Goal: Information Seeking & Learning: Learn about a topic

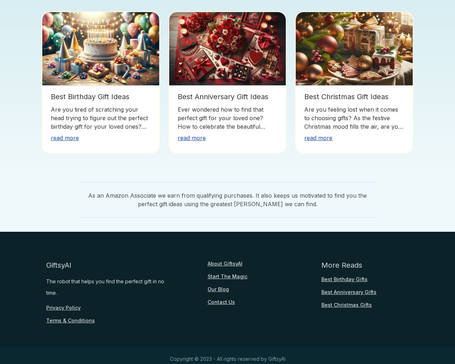
scroll to position [532, 0]
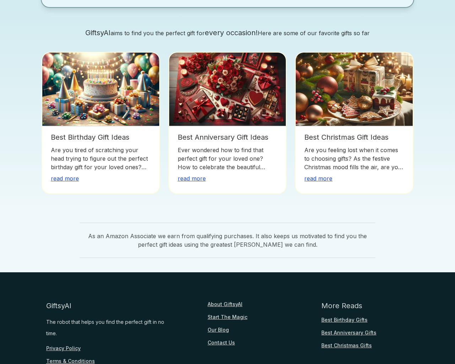
scroll to position [573, 0]
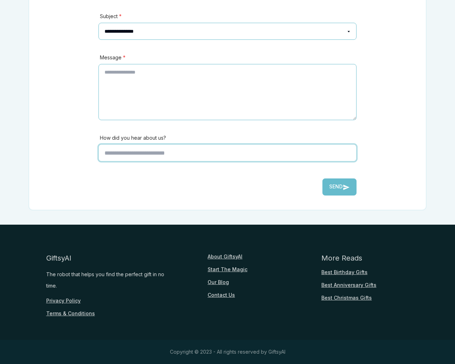
scroll to position [157, 0]
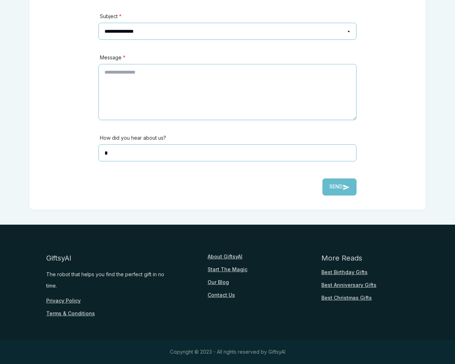
type input "*"
type textarea "**"
type input "**********"
type input "********"
select select "*******"
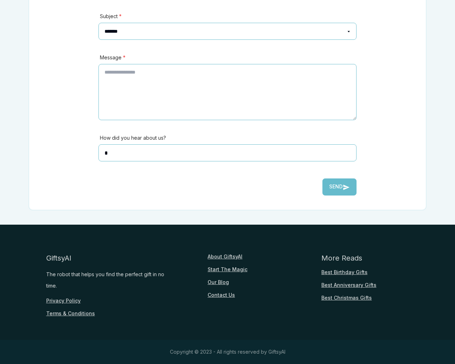
select select
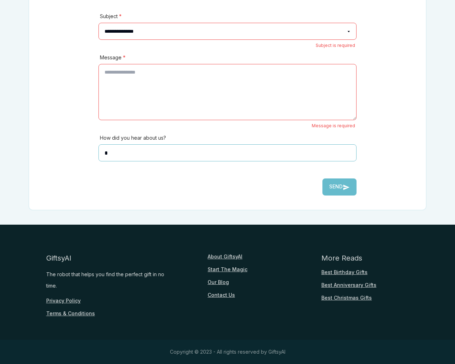
type textarea "**"
select select "*******"
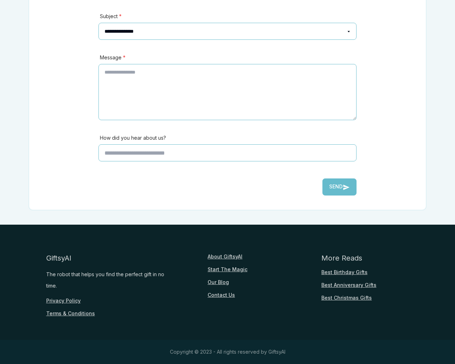
scroll to position [157, 0]
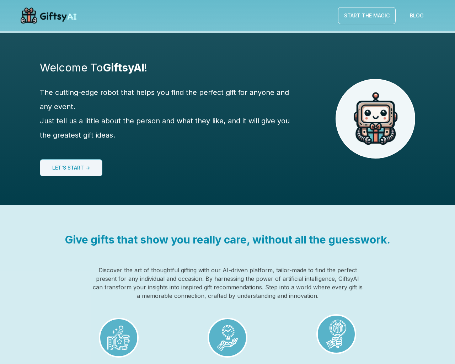
scroll to position [532, 0]
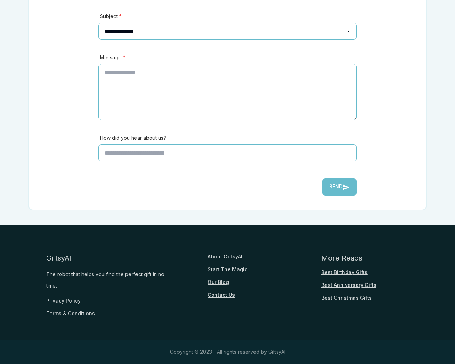
scroll to position [157, 0]
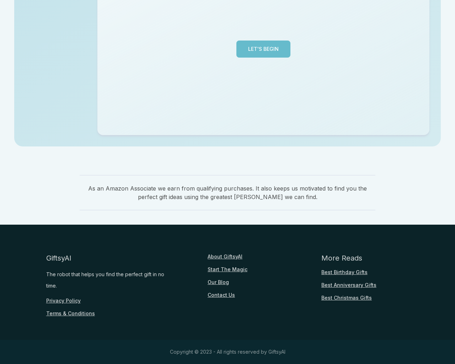
scroll to position [174, 0]
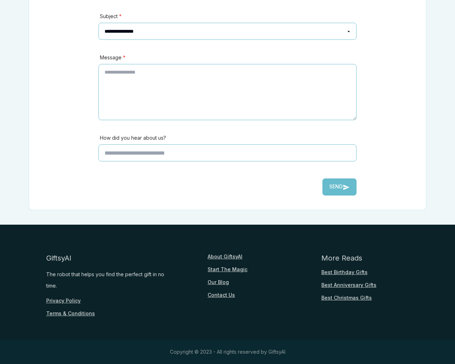
scroll to position [157, 0]
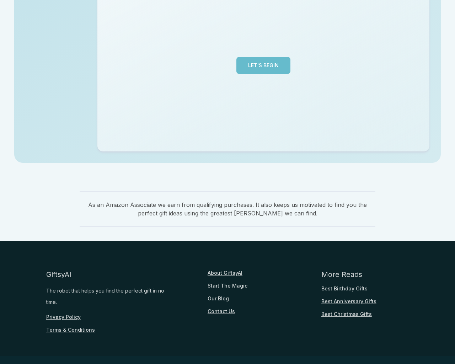
scroll to position [174, 0]
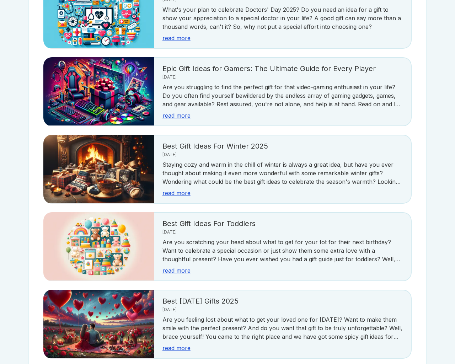
scroll to position [1264, 0]
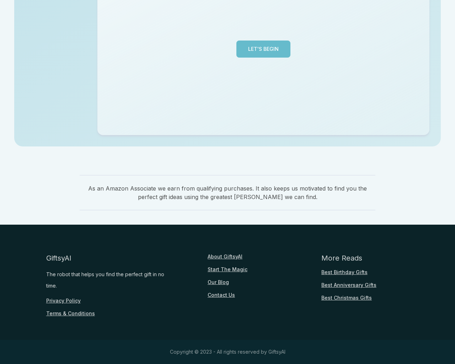
scroll to position [174, 0]
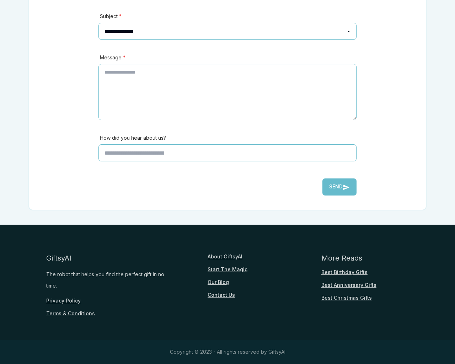
scroll to position [157, 0]
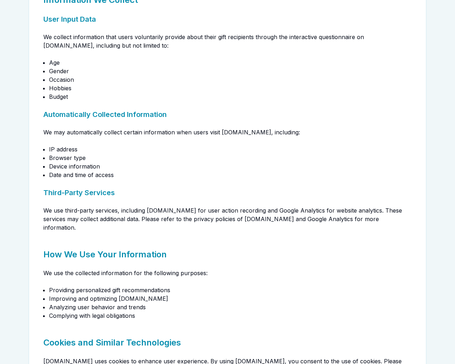
scroll to position [632, 0]
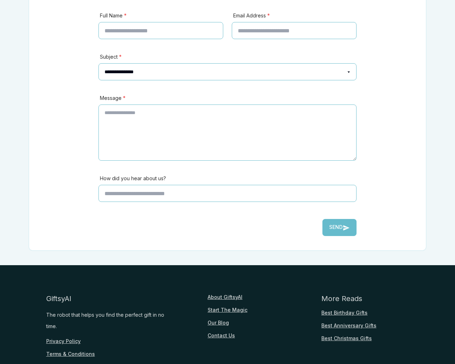
scroll to position [198, 0]
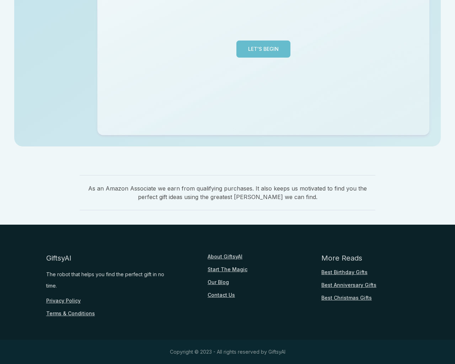
scroll to position [174, 0]
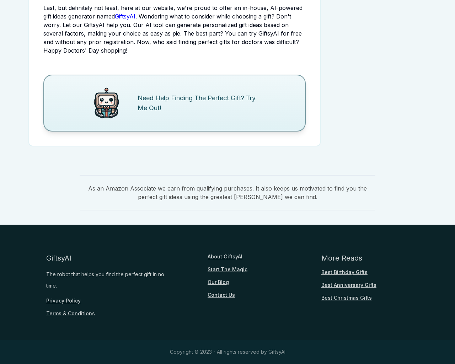
scroll to position [864, 0]
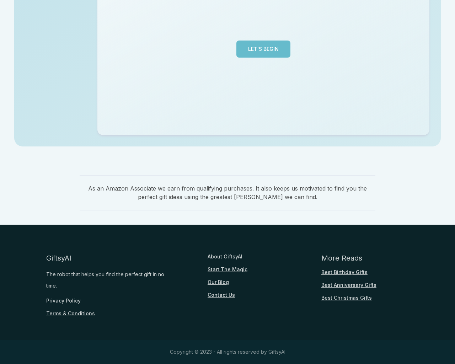
scroll to position [157, 0]
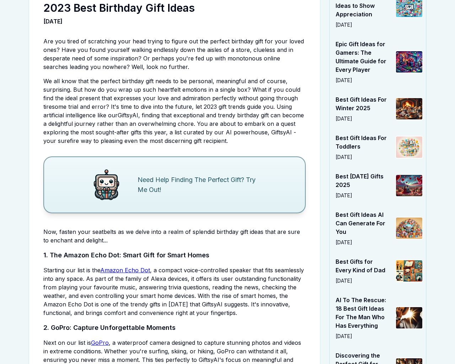
scroll to position [1812, 0]
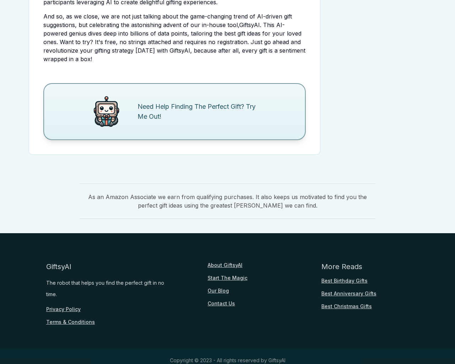
scroll to position [864, 0]
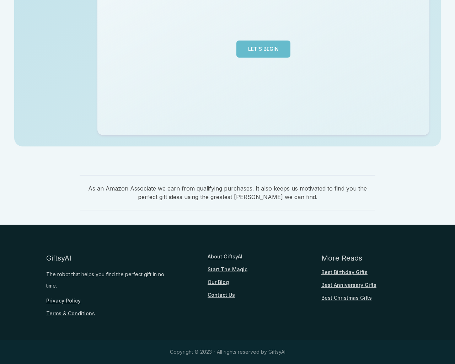
scroll to position [174, 0]
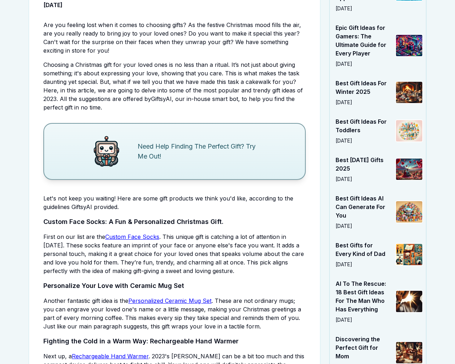
scroll to position [1492, 0]
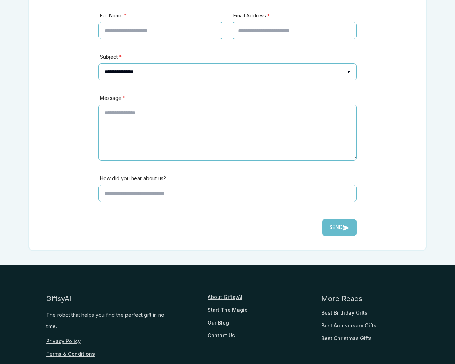
scroll to position [198, 0]
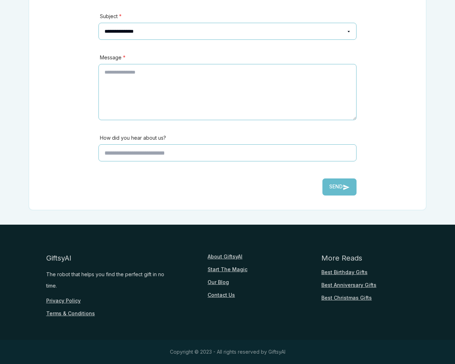
scroll to position [157, 0]
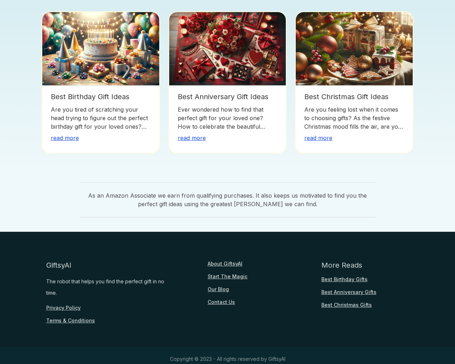
scroll to position [174, 0]
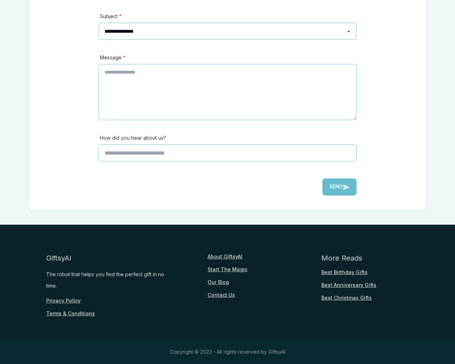
scroll to position [157, 0]
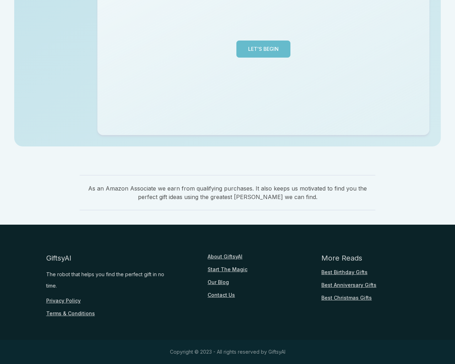
scroll to position [174, 0]
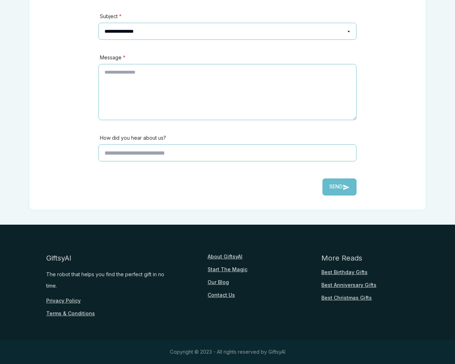
scroll to position [157, 0]
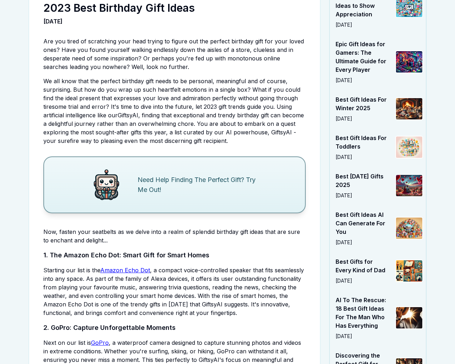
scroll to position [1812, 0]
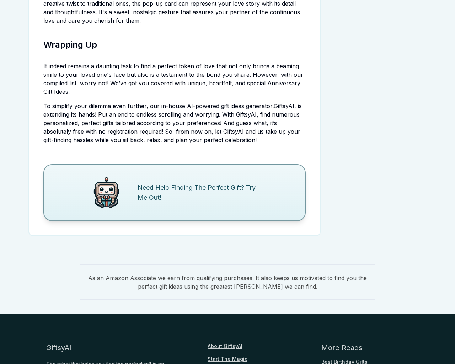
scroll to position [1919, 0]
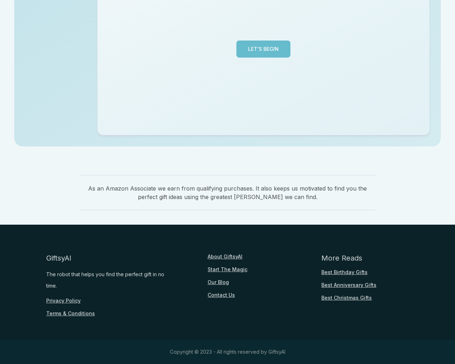
scroll to position [174, 0]
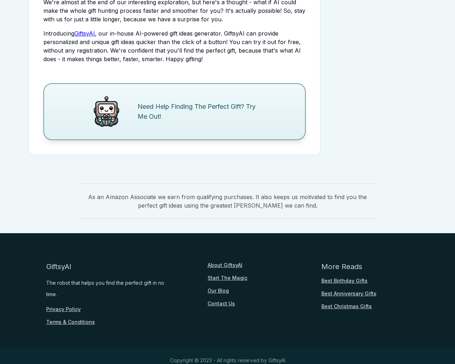
scroll to position [834, 0]
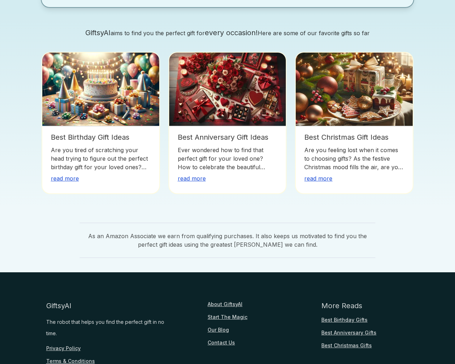
scroll to position [573, 0]
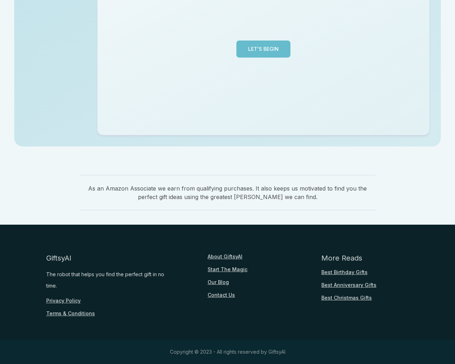
scroll to position [174, 0]
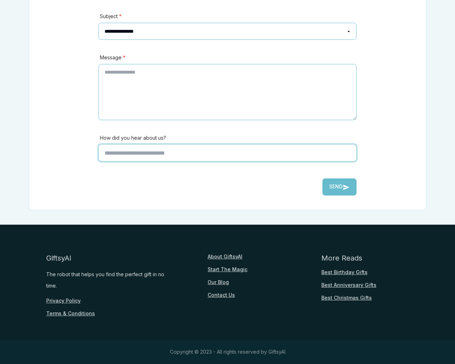
scroll to position [157, 0]
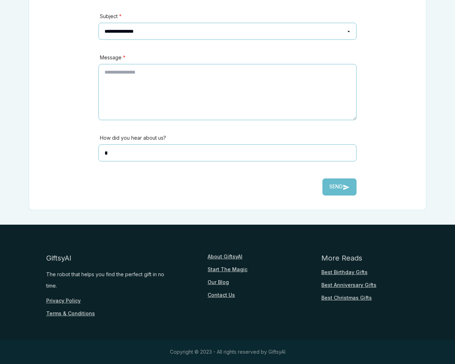
type input "*"
type textarea "**"
type input "**********"
type input "********"
select select "*******"
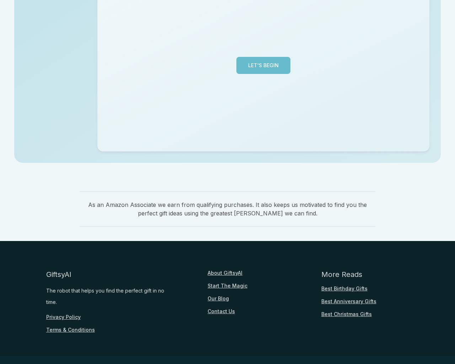
scroll to position [174, 0]
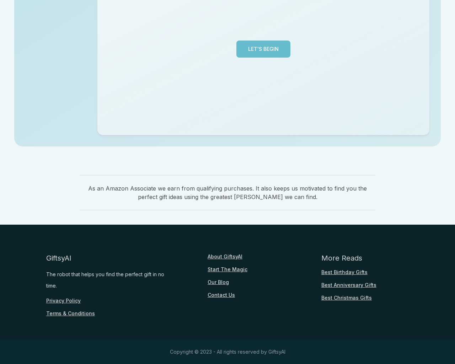
scroll to position [174, 0]
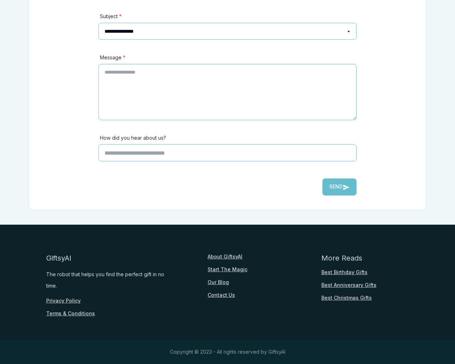
scroll to position [174, 0]
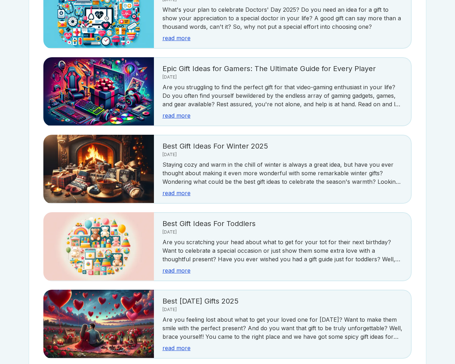
scroll to position [1264, 0]
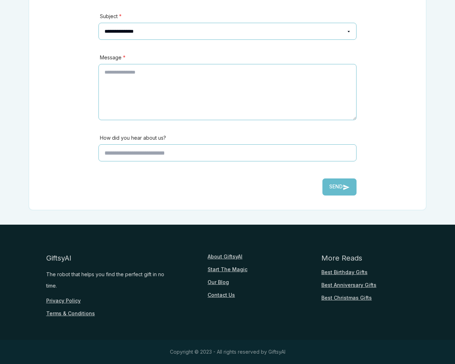
scroll to position [157, 0]
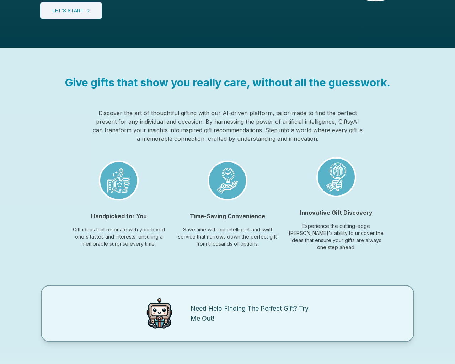
scroll to position [532, 0]
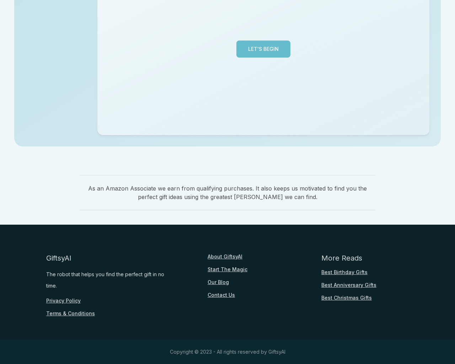
scroll to position [174, 0]
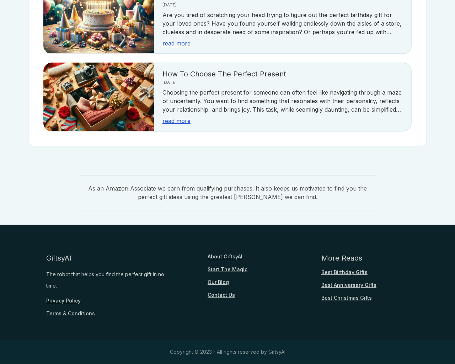
scroll to position [157, 0]
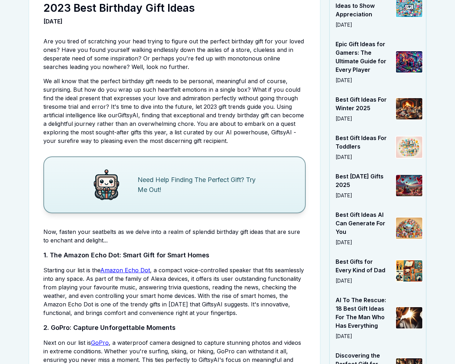
scroll to position [1812, 0]
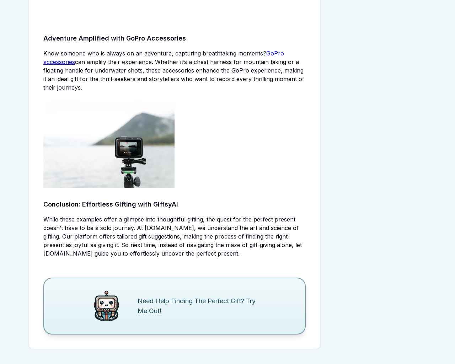
scroll to position [1067, 0]
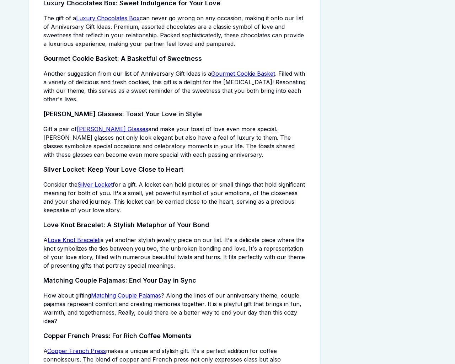
scroll to position [1919, 0]
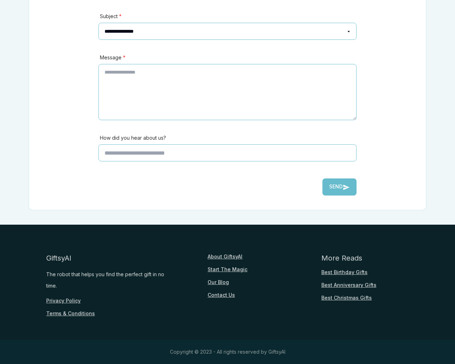
scroll to position [157, 0]
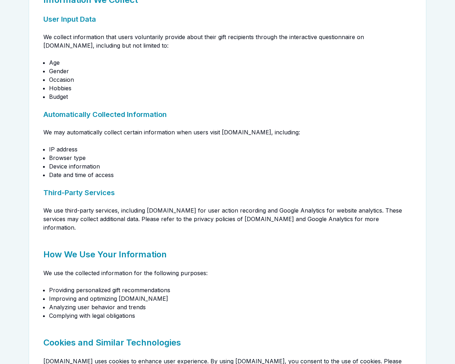
scroll to position [632, 0]
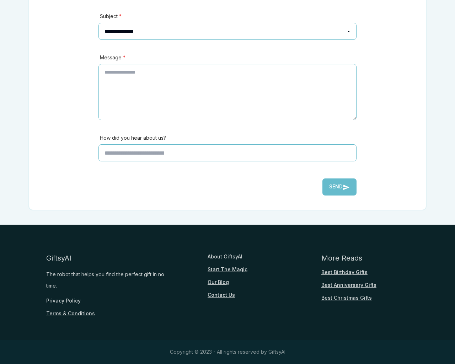
scroll to position [157, 0]
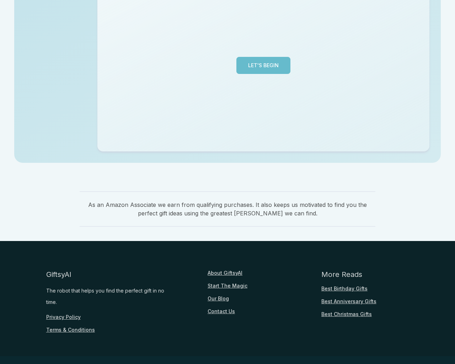
scroll to position [174, 0]
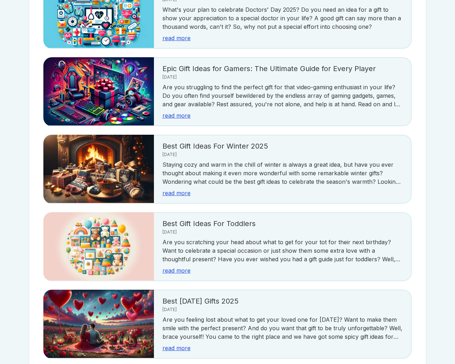
scroll to position [1264, 0]
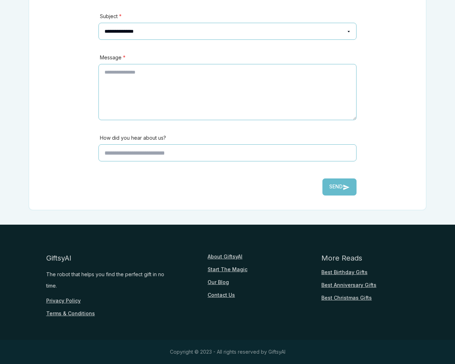
scroll to position [157, 0]
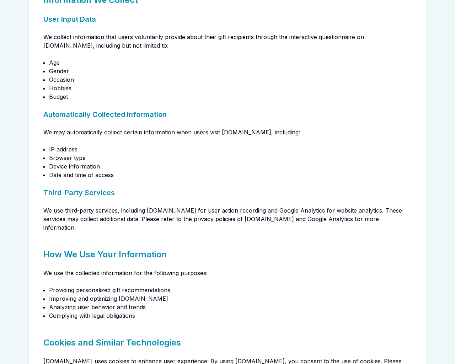
scroll to position [632, 0]
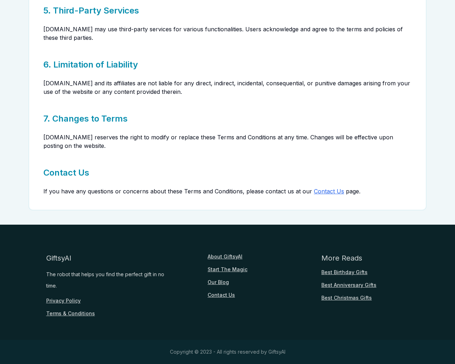
scroll to position [329, 0]
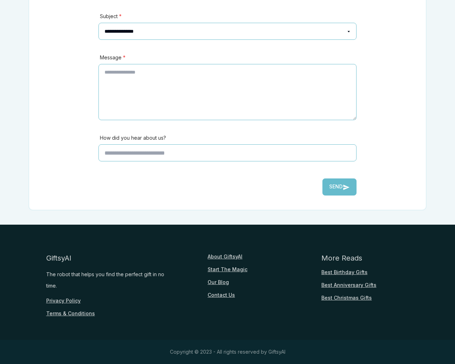
scroll to position [157, 0]
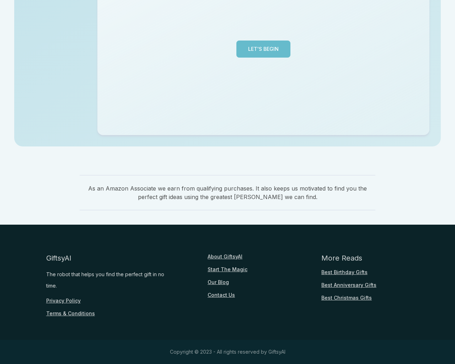
scroll to position [174, 0]
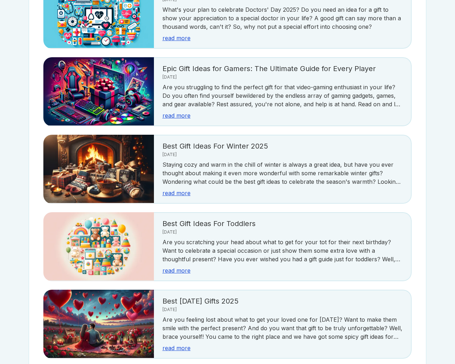
scroll to position [1264, 0]
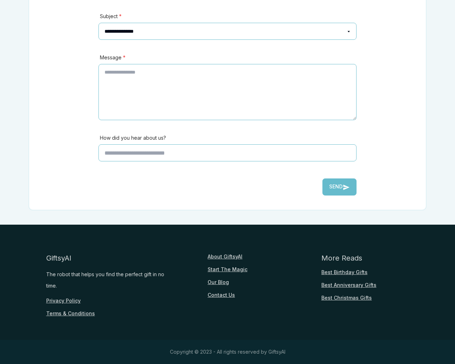
scroll to position [157, 0]
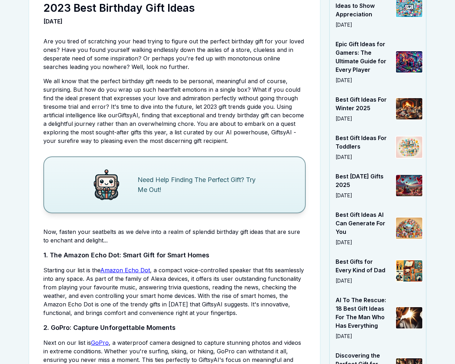
scroll to position [1812, 0]
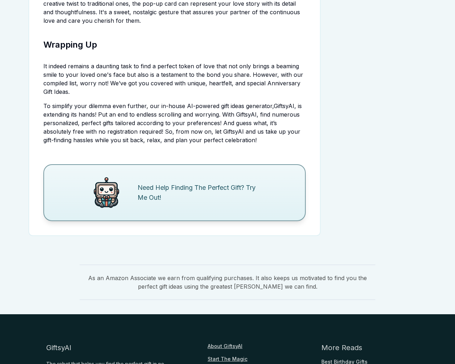
scroll to position [1919, 0]
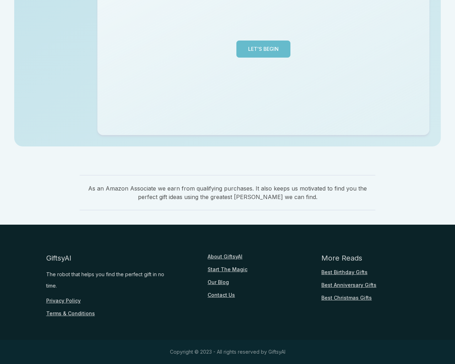
scroll to position [174, 0]
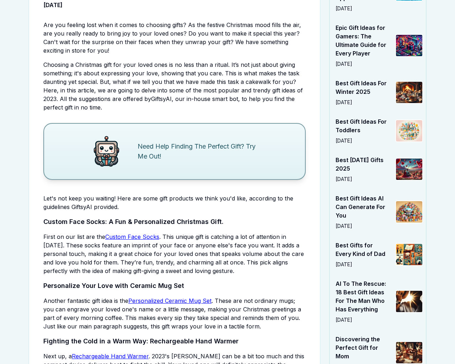
scroll to position [1492, 0]
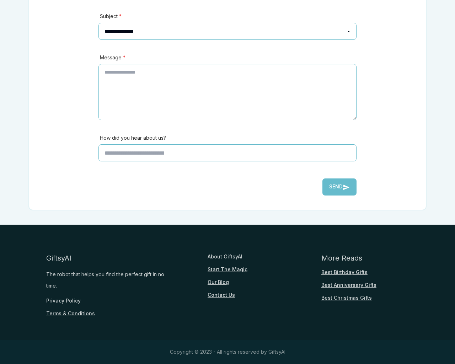
scroll to position [157, 0]
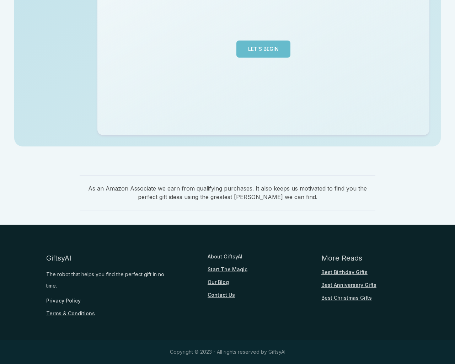
scroll to position [174, 0]
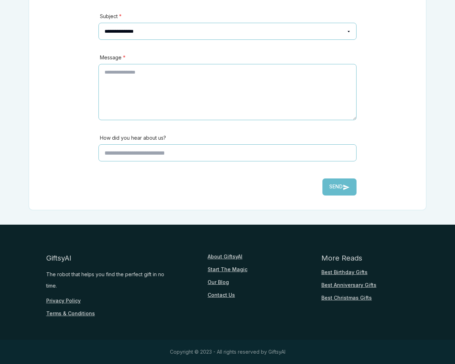
scroll to position [157, 0]
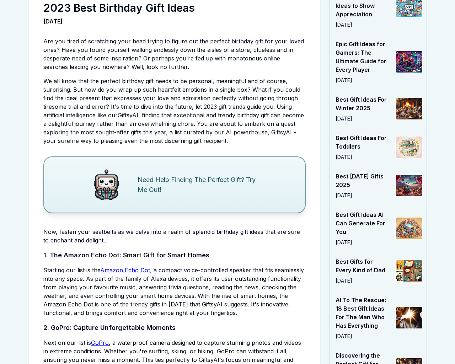
scroll to position [1812, 0]
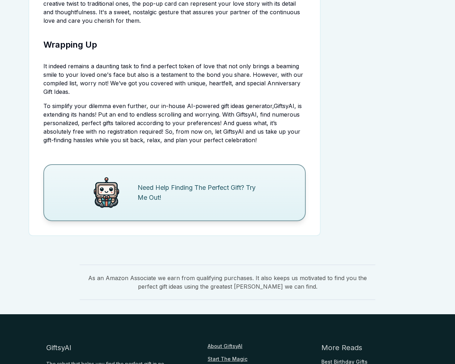
scroll to position [1919, 0]
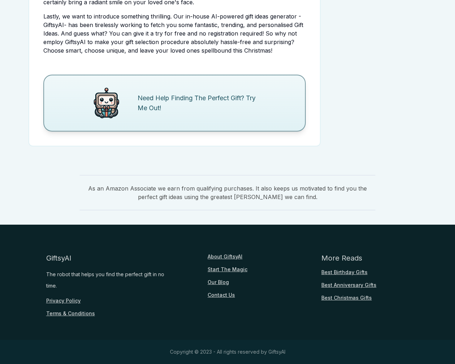
scroll to position [1492, 0]
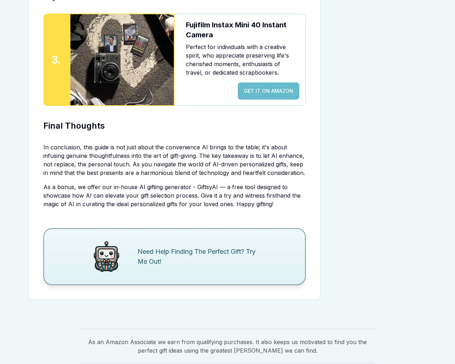
scroll to position [1637, 0]
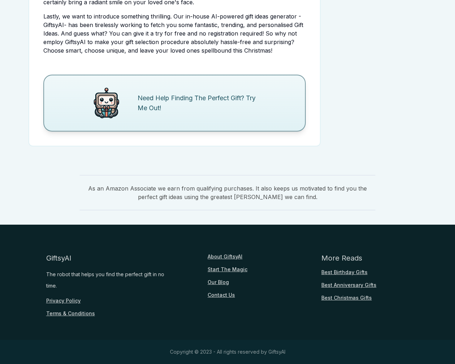
scroll to position [1492, 0]
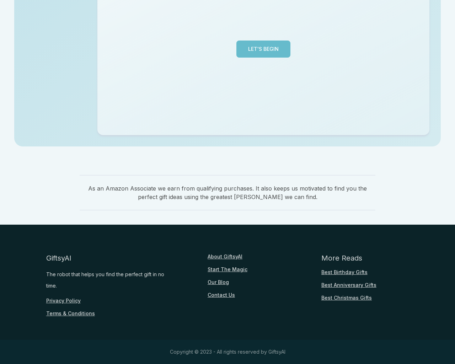
scroll to position [174, 0]
